Goal: Transaction & Acquisition: Subscribe to service/newsletter

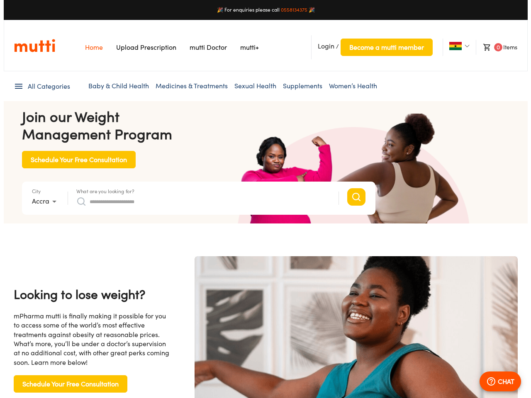
scroll to position [0, 1708]
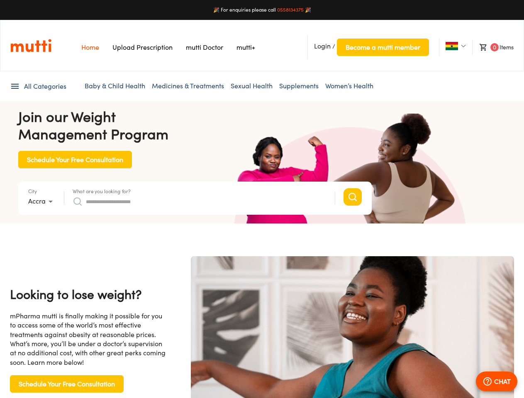
click at [322, 46] on span "Login" at bounding box center [322, 46] width 17 height 8
click at [382, 47] on span "Become a mutti member" at bounding box center [382, 47] width 75 height 12
click at [451, 46] on img at bounding box center [451, 46] width 12 height 8
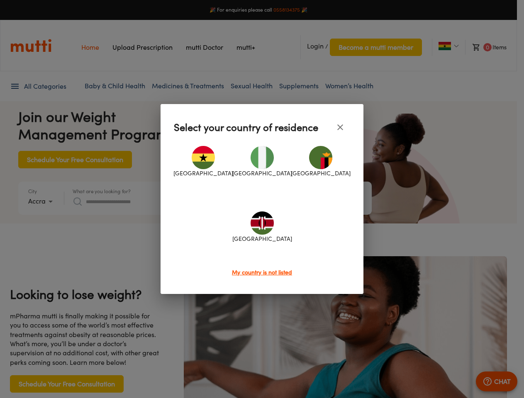
click at [492, 47] on div at bounding box center [262, 199] width 524 height 398
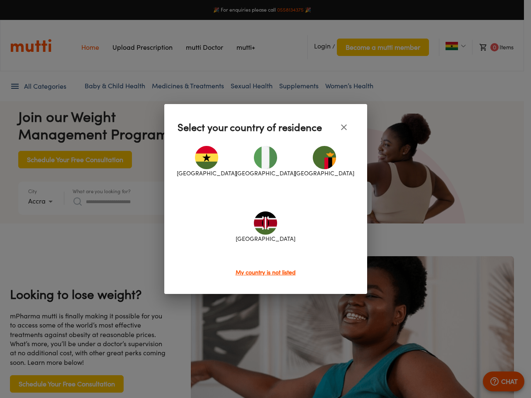
click at [38, 86] on div at bounding box center [265, 199] width 531 height 398
click at [42, 201] on div at bounding box center [265, 199] width 531 height 398
click at [102, 191] on div at bounding box center [265, 199] width 531 height 398
click at [199, 201] on div "[GEOGRAPHIC_DATA] [GEOGRAPHIC_DATA] [GEOGRAPHIC_DATA] [GEOGRAPHIC_DATA]" at bounding box center [265, 202] width 176 height 131
click at [496, 381] on div at bounding box center [265, 199] width 531 height 398
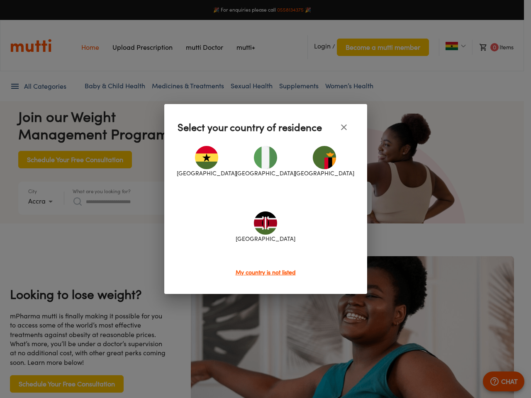
scroll to position [0, 0]
